Goal: Task Accomplishment & Management: Use online tool/utility

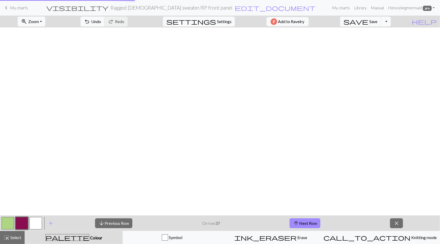
scroll to position [466, 613]
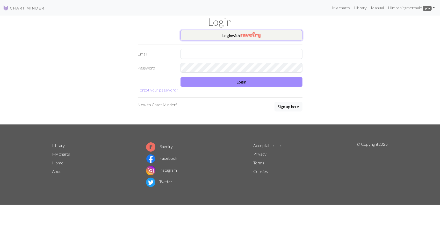
click at [228, 34] on button "Login with" at bounding box center [242, 35] width 122 height 10
click at [223, 37] on button "Login with" at bounding box center [242, 35] width 122 height 10
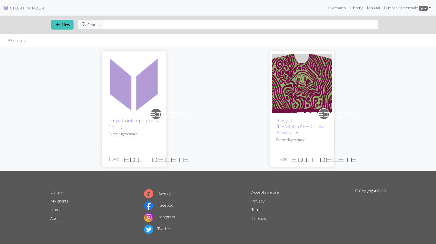
click at [148, 155] on span "edit" at bounding box center [135, 158] width 25 height 7
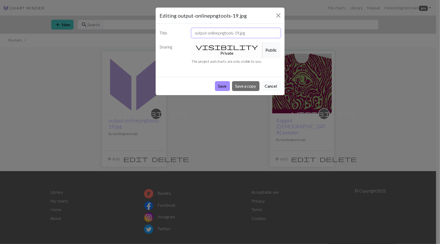
drag, startPoint x: 248, startPoint y: 34, endPoint x: 171, endPoint y: 32, distance: 77.5
click at [171, 32] on div "Title output-onlinepngtools-19.jpg" at bounding box center [220, 33] width 127 height 10
click at [225, 47] on div "Title Sharing visibility Private Public The project and charts are only visible…" at bounding box center [220, 50] width 129 height 53
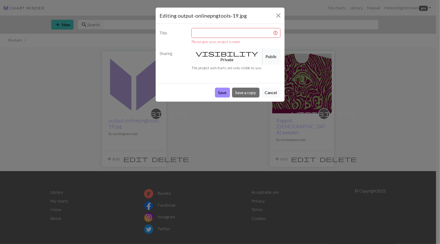
click at [223, 53] on button "visibility Private" at bounding box center [226, 56] width 71 height 16
click at [225, 32] on input "text" at bounding box center [235, 33] width 89 height 10
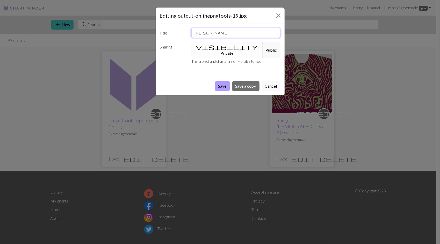
type input "[PERSON_NAME]"
click at [219, 81] on button "Save" at bounding box center [222, 86] width 15 height 10
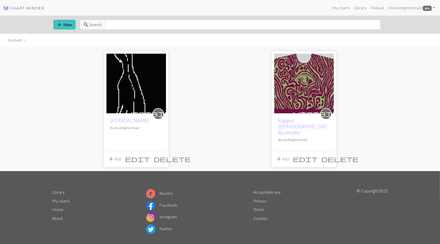
click at [126, 101] on img at bounding box center [136, 84] width 60 height 60
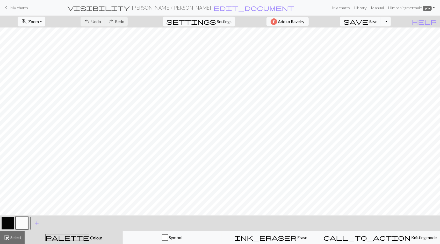
click at [39, 21] on span "Zoom" at bounding box center [33, 21] width 11 height 5
click at [37, 34] on button "Fit all" at bounding box center [38, 32] width 41 height 8
click at [89, 239] on span "Colour" at bounding box center [95, 237] width 13 height 5
click at [5, 221] on button "button" at bounding box center [8, 223] width 12 height 12
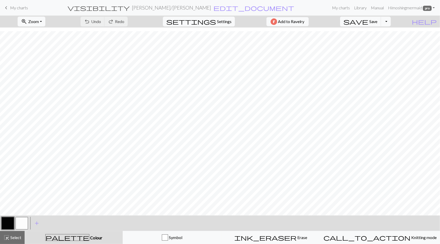
click at [24, 224] on button "button" at bounding box center [22, 223] width 12 height 12
click at [24, 224] on div "Edit colour Name CC1 Use advanced picker Reorder arrow_back Move left arrow_for…" at bounding box center [220, 122] width 440 height 244
click at [24, 224] on button "button" at bounding box center [22, 223] width 12 height 12
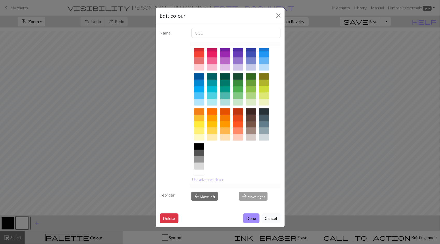
scroll to position [20, 0]
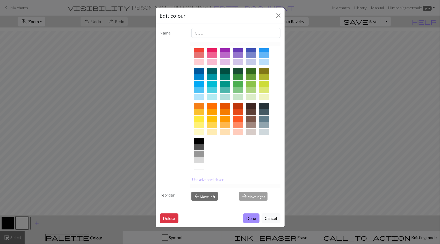
click at [199, 152] on div at bounding box center [199, 154] width 10 height 6
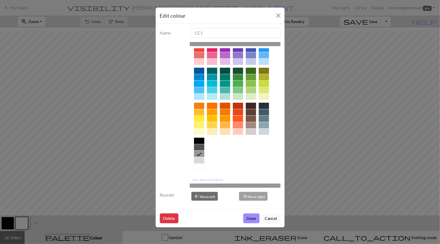
click at [254, 216] on button "Done" at bounding box center [251, 218] width 16 height 10
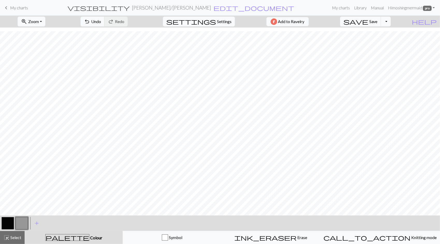
click at [8, 224] on button "button" at bounding box center [8, 223] width 12 height 12
click at [8, 221] on button "button" at bounding box center [8, 223] width 12 height 12
click at [8, 222] on div "Edit colour Name MC Use advanced picker Reorder arrow_back Move left arrow_forw…" at bounding box center [220, 122] width 440 height 244
click at [10, 224] on button "button" at bounding box center [8, 223] width 12 height 12
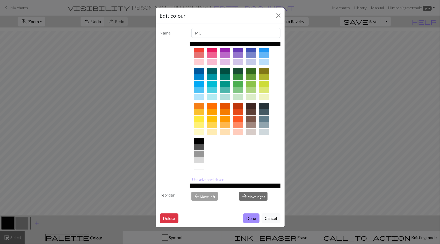
click at [199, 168] on div at bounding box center [199, 166] width 10 height 6
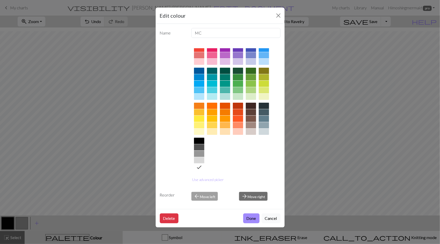
click at [253, 220] on button "Done" at bounding box center [251, 218] width 16 height 10
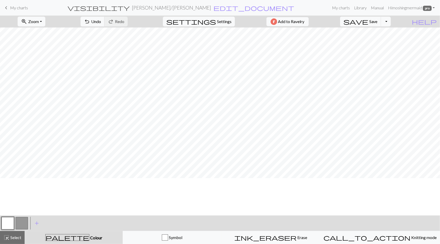
scroll to position [0, 0]
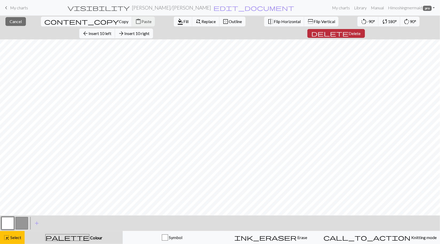
click at [349, 30] on span "delete" at bounding box center [330, 33] width 37 height 7
click at [16, 238] on span "Select" at bounding box center [16, 237] width 12 height 5
click at [348, 30] on span "delete" at bounding box center [328, 33] width 37 height 7
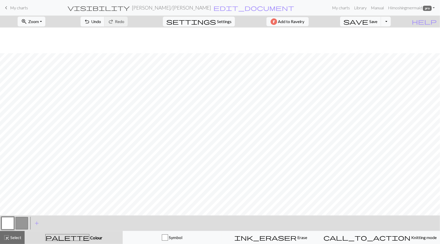
scroll to position [311, 0]
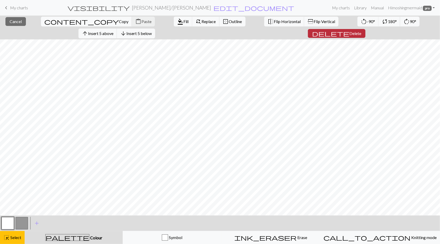
click at [361, 31] on span "Delete" at bounding box center [356, 33] width 12 height 5
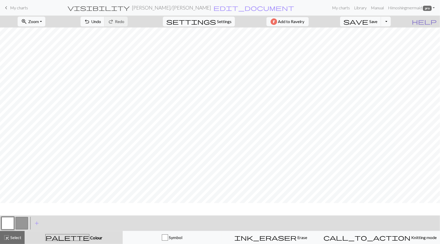
scroll to position [0, 0]
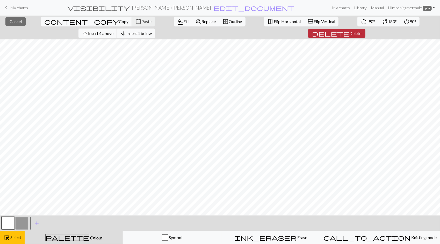
click at [350, 30] on span "delete" at bounding box center [330, 33] width 37 height 7
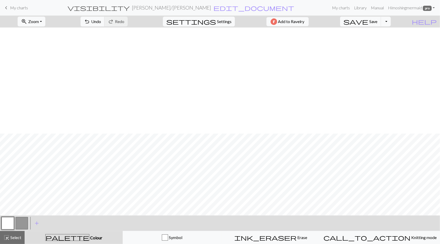
scroll to position [287, 0]
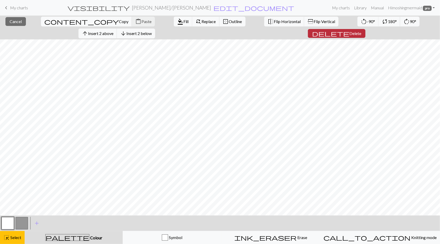
click at [361, 31] on span "Delete" at bounding box center [356, 33] width 12 height 5
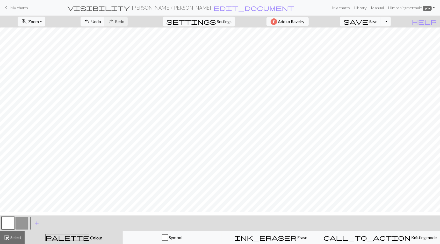
scroll to position [0, 0]
click at [378, 21] on span "Save" at bounding box center [373, 21] width 8 height 5
